Goal: Task Accomplishment & Management: Manage account settings

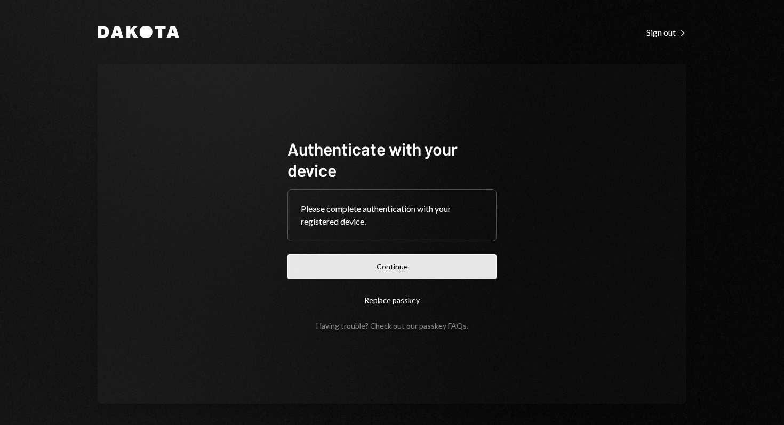
click at [445, 268] on button "Continue" at bounding box center [391, 266] width 209 height 25
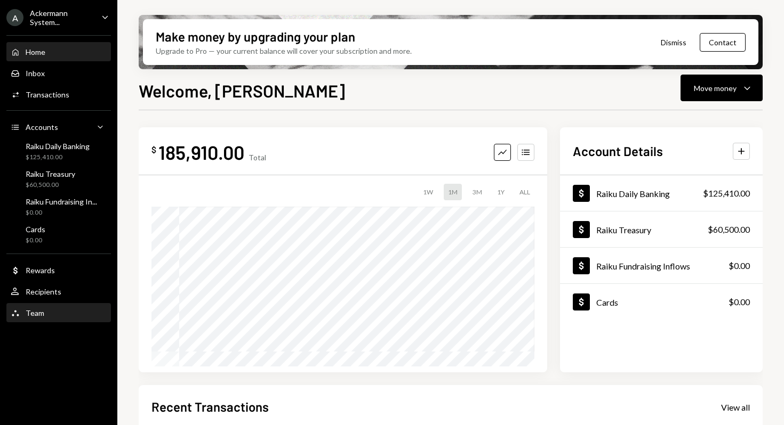
click at [37, 310] on div "Team" at bounding box center [35, 313] width 19 height 9
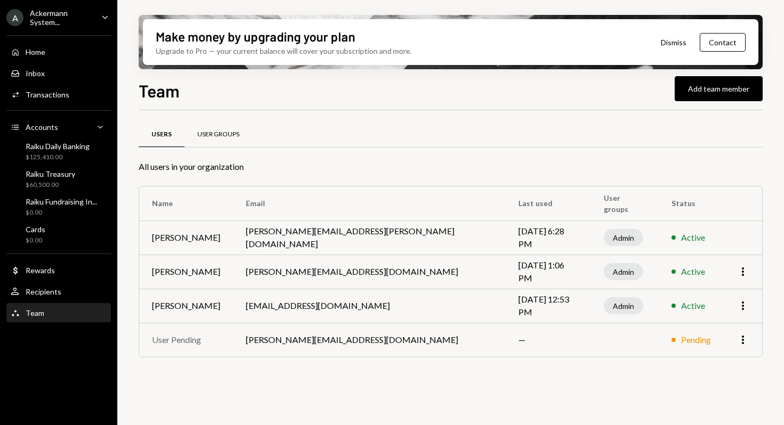
click at [224, 134] on div "User Groups" at bounding box center [218, 134] width 42 height 9
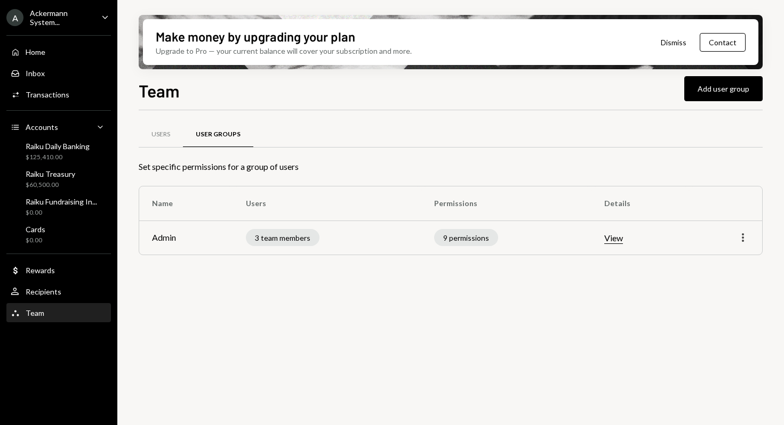
click at [739, 236] on icon "More" at bounding box center [742, 237] width 13 height 13
click at [720, 259] on div "Edit" at bounding box center [717, 261] width 53 height 19
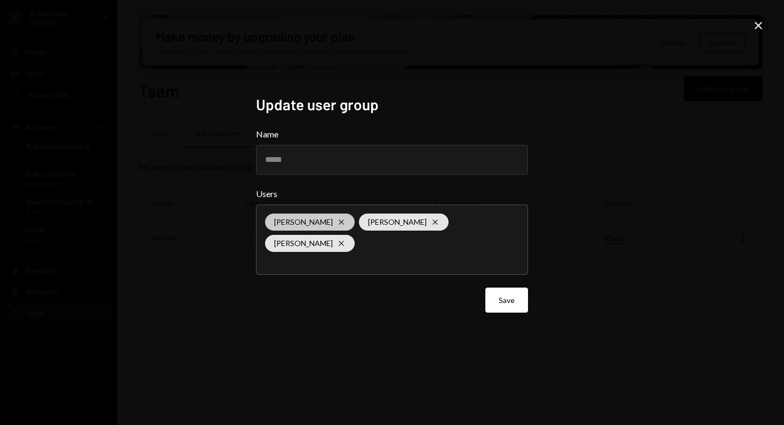
click at [337, 219] on icon "Cross" at bounding box center [341, 222] width 9 height 9
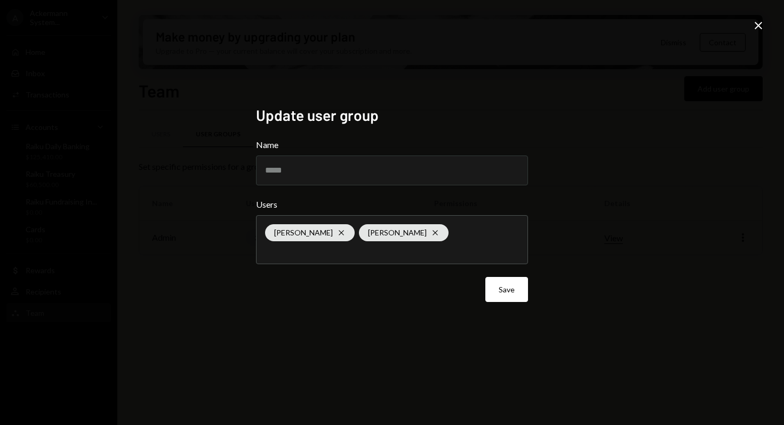
click at [622, 262] on div "Update user group Name ***** Users Robin Andre Nordnes Cross Clara Cambra Cross…" at bounding box center [392, 212] width 784 height 425
click at [452, 259] on div "Robin Andre Nordnes Cross Clara Cambra Cross" at bounding box center [392, 240] width 254 height 48
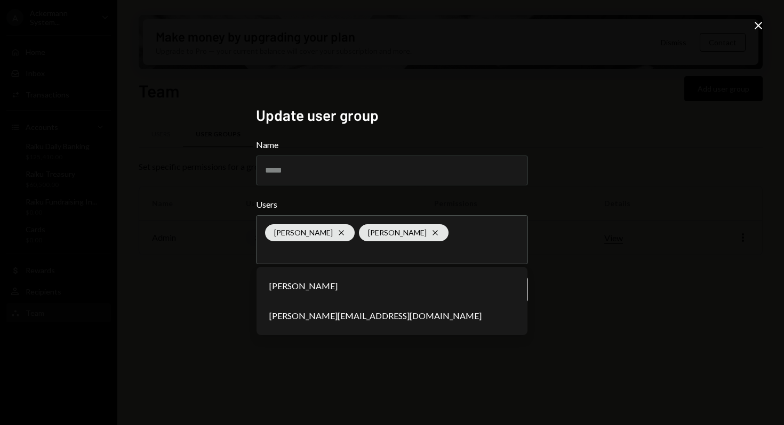
click at [608, 278] on div "Update user group Name ***** Users Robin Andre Nordnes Cross Clara Cambra Cross…" at bounding box center [392, 212] width 784 height 425
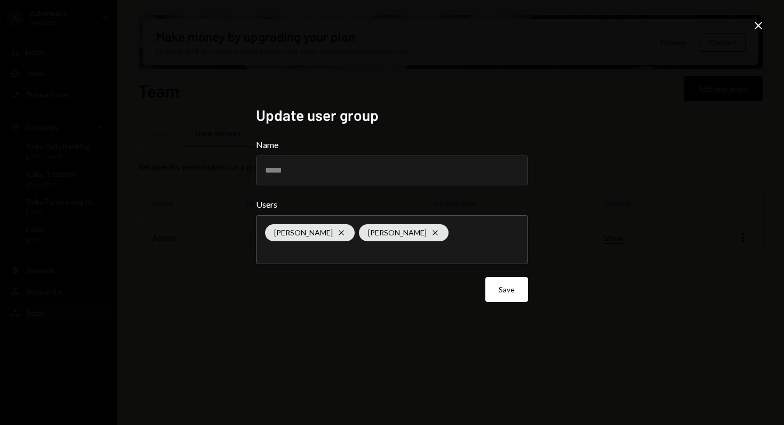
click at [462, 257] on div "Robin Andre Nordnes Cross Clara Cambra Cross" at bounding box center [392, 240] width 254 height 48
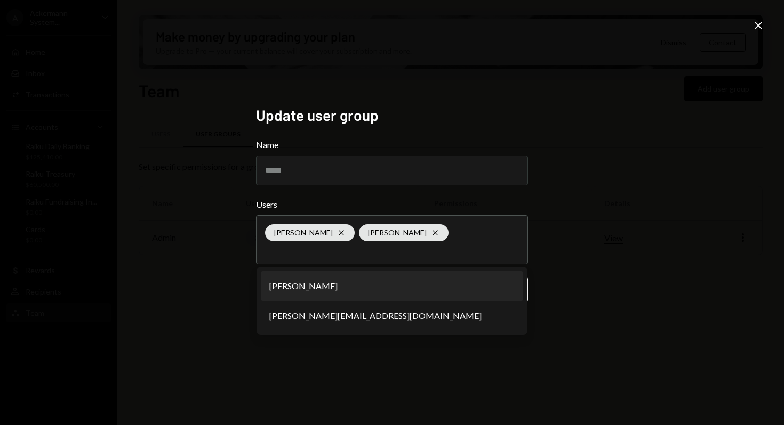
click at [605, 260] on div "Update user group Name ***** Users Robin Andre Nordnes Cross Clara Cambra Cross…" at bounding box center [392, 212] width 784 height 425
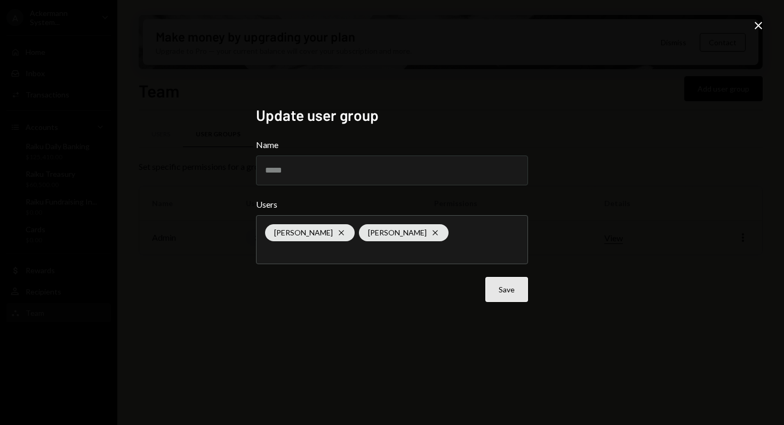
click at [518, 289] on button "Save" at bounding box center [506, 289] width 43 height 25
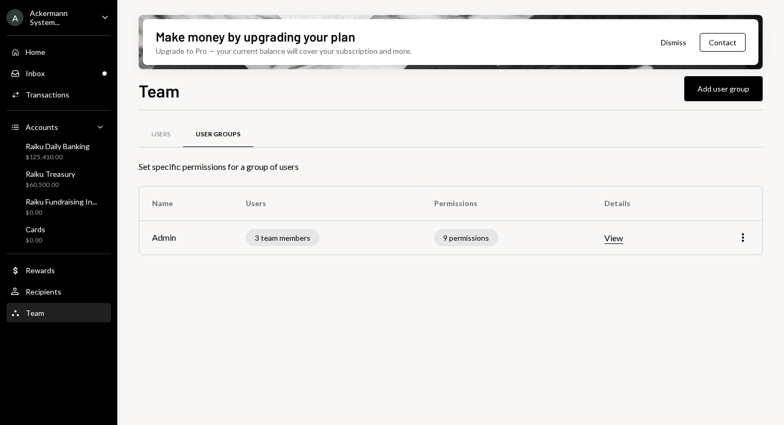
click at [417, 308] on div "Users User Groups Set specific permissions for a group of users Name Users Perm…" at bounding box center [451, 273] width 624 height 327
click at [614, 237] on button "View" at bounding box center [613, 238] width 19 height 11
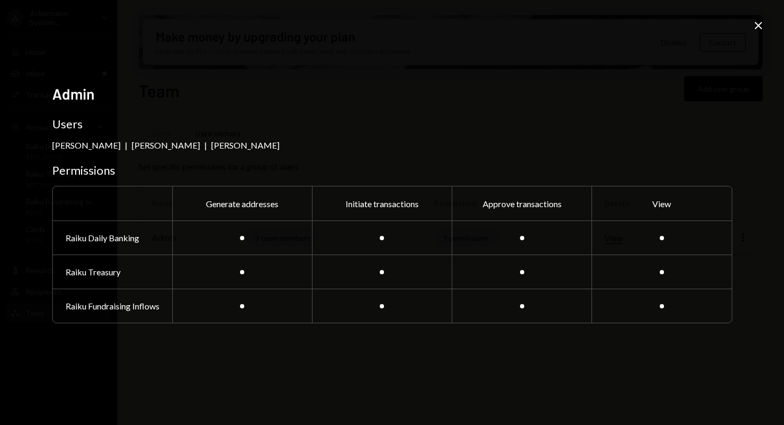
click at [758, 23] on icon "Close" at bounding box center [758, 25] width 13 height 13
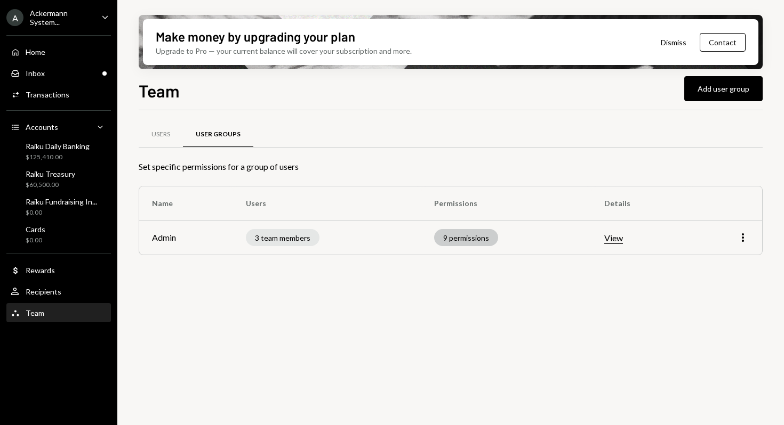
click at [472, 239] on div "9 permissions" at bounding box center [466, 237] width 64 height 17
click at [743, 238] on icon "button" at bounding box center [743, 238] width 2 height 9
click at [721, 263] on div "Edit" at bounding box center [717, 261] width 53 height 19
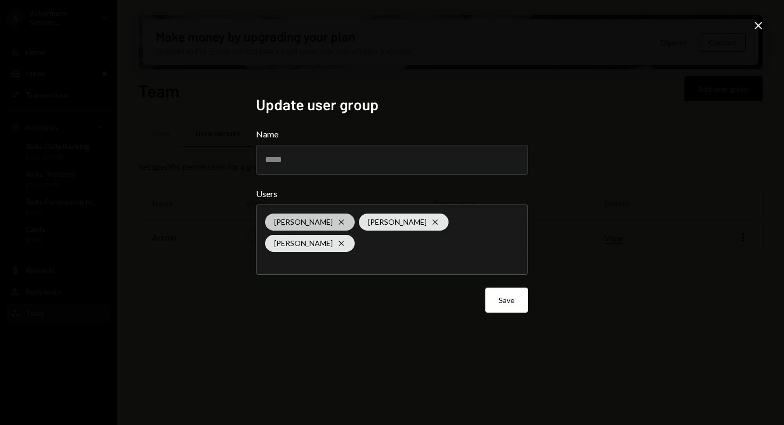
click at [340, 221] on icon "Cross" at bounding box center [341, 222] width 9 height 9
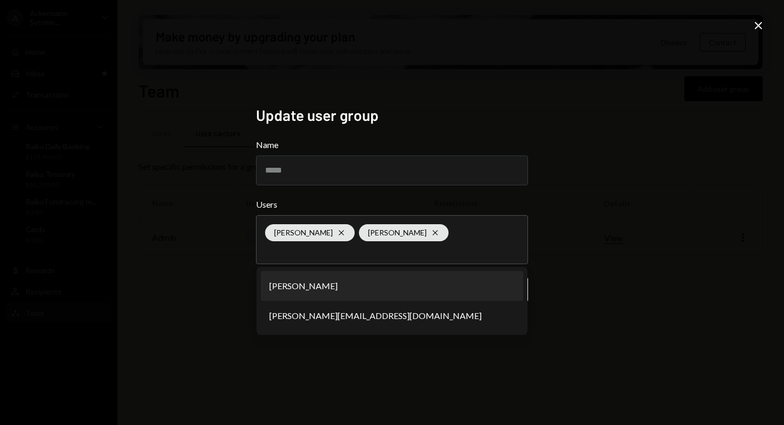
click at [576, 288] on div "Update user group Name ***** Users Robin Andre Nordnes Cross Clara Cambra Cross…" at bounding box center [392, 212] width 784 height 425
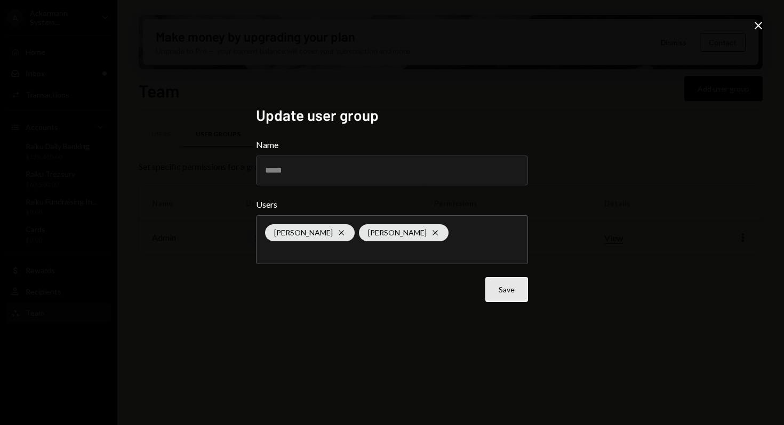
click at [497, 295] on button "Save" at bounding box center [506, 289] width 43 height 25
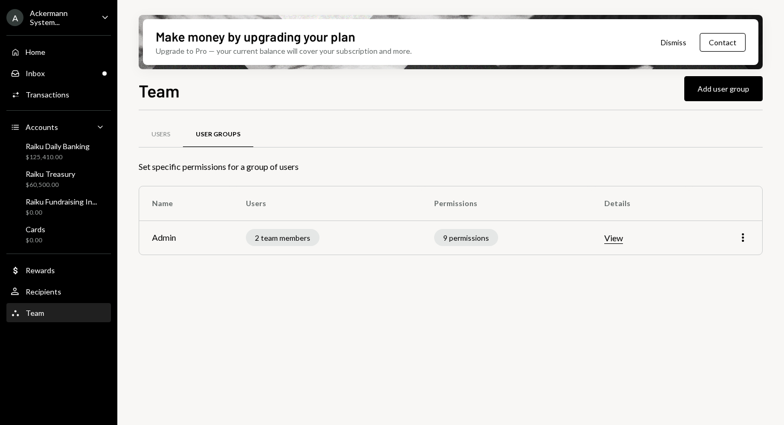
click at [57, 22] on div "Ackermann System..." at bounding box center [61, 18] width 63 height 18
click at [151, 311] on div "Users User Groups Set specific permissions for a group of users Name Users Perm…" at bounding box center [451, 273] width 624 height 327
click at [162, 133] on div "Users" at bounding box center [160, 134] width 19 height 9
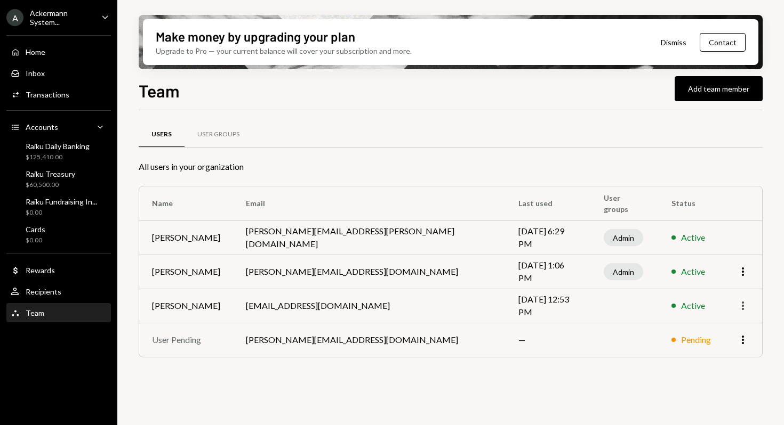
click at [745, 303] on icon "More" at bounding box center [742, 306] width 13 height 13
click at [725, 351] on div "Remove" at bounding box center [717, 347] width 53 height 19
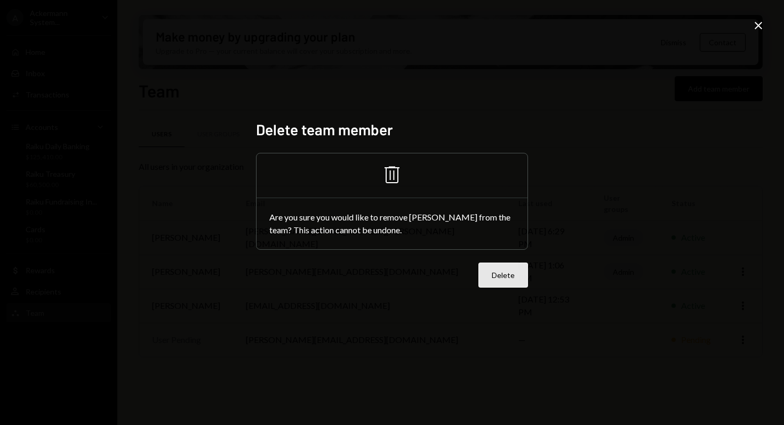
click at [500, 276] on button "Delete" at bounding box center [503, 275] width 50 height 25
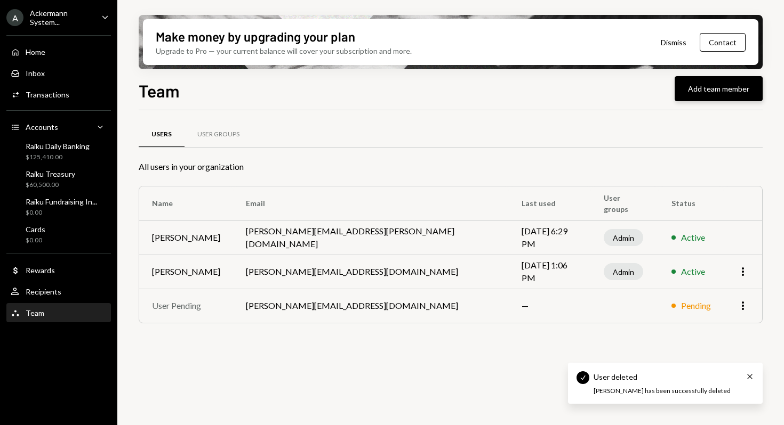
click at [720, 90] on button "Add team member" at bounding box center [718, 88] width 88 height 25
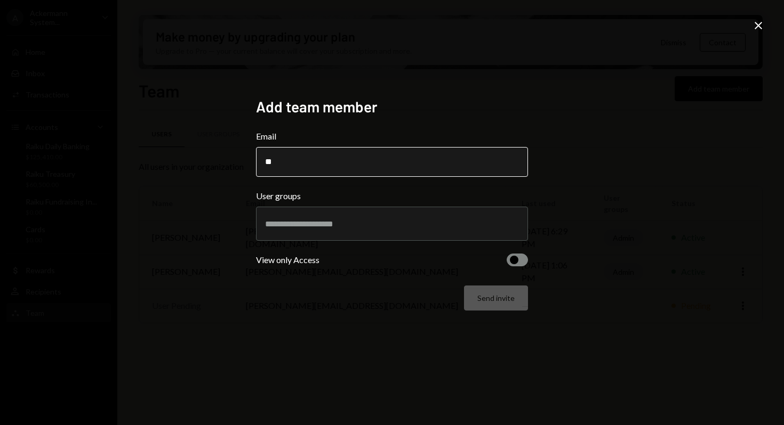
type input "*"
